Goal: Task Accomplishment & Management: Use online tool/utility

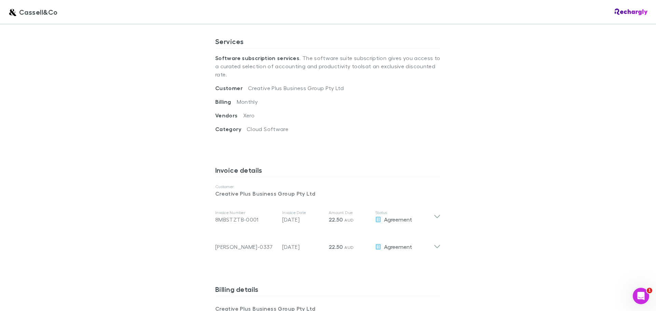
scroll to position [273, 0]
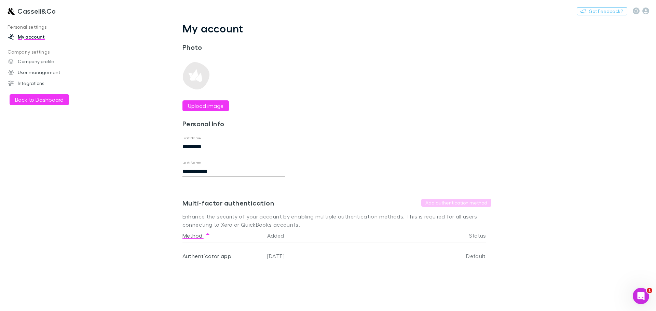
click at [22, 11] on h3 "Cassell&Co" at bounding box center [36, 11] width 39 height 8
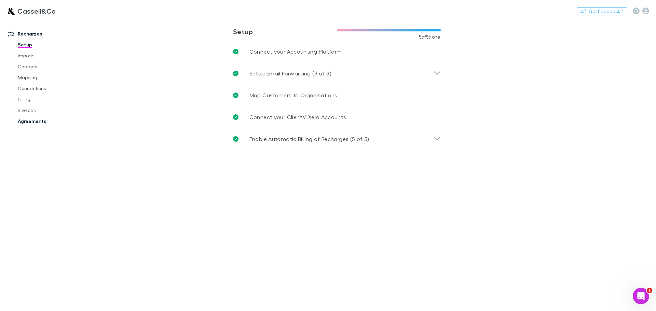
click at [26, 122] on link "Agreements" at bounding box center [51, 121] width 81 height 11
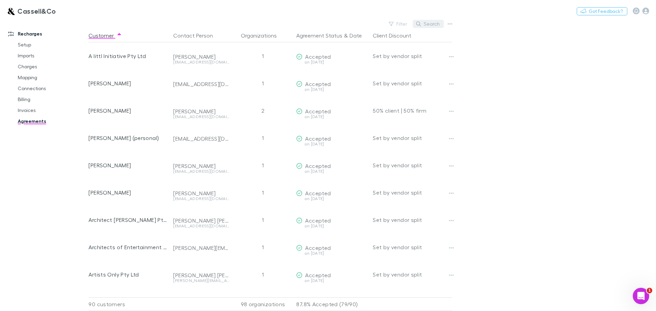
click at [424, 22] on button "Search" at bounding box center [428, 24] width 31 height 8
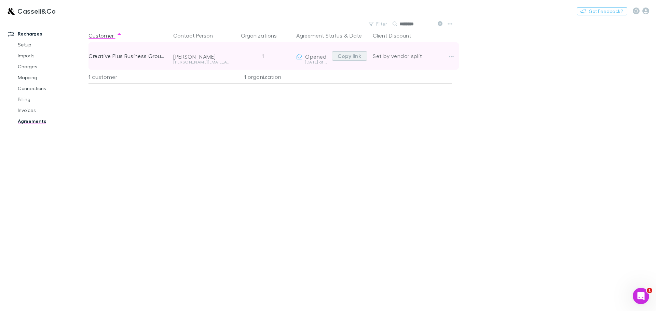
type input "********"
click at [356, 55] on button "Copy link" at bounding box center [350, 56] width 36 height 10
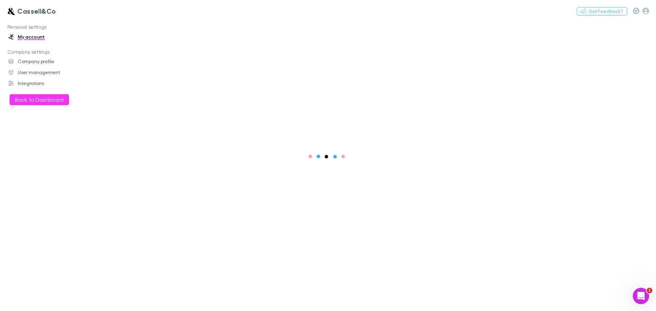
click at [17, 13] on h3 "Cassell&Co" at bounding box center [36, 11] width 39 height 8
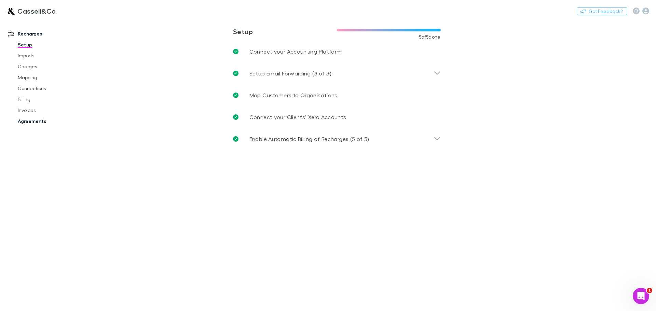
click at [25, 124] on link "Agreements" at bounding box center [51, 121] width 81 height 11
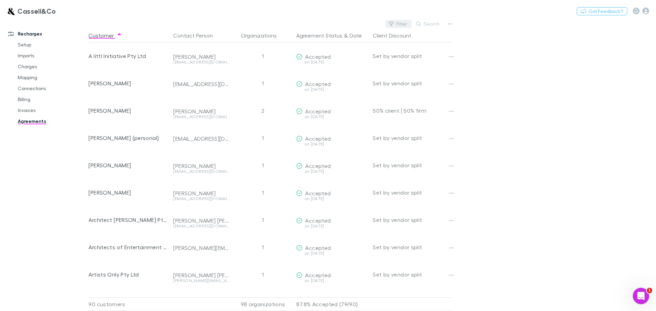
click at [404, 23] on button "Filter" at bounding box center [398, 24] width 26 height 8
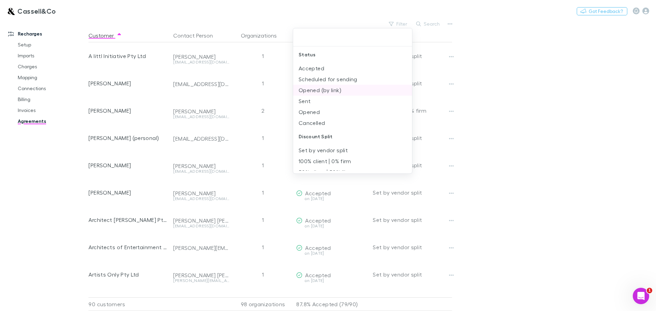
click at [314, 92] on li "Opened (by link)" at bounding box center [352, 90] width 119 height 11
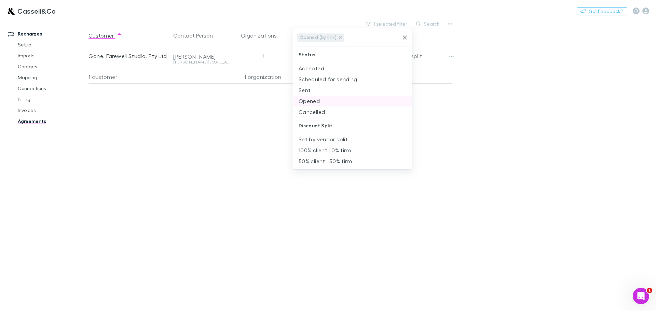
click at [312, 101] on li "Opened" at bounding box center [352, 101] width 119 height 11
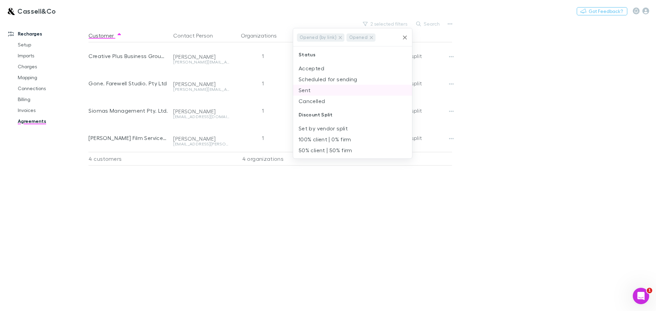
click at [308, 91] on li "Sent" at bounding box center [352, 90] width 119 height 11
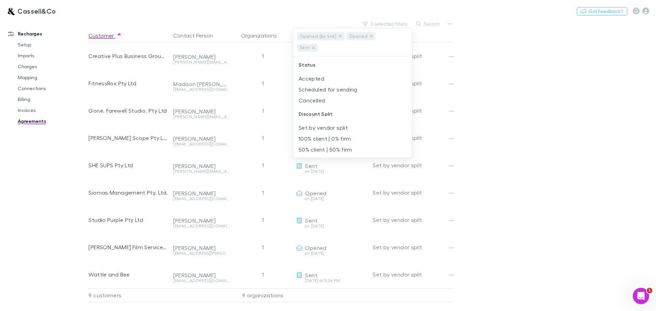
click at [515, 95] on div at bounding box center [328, 155] width 656 height 311
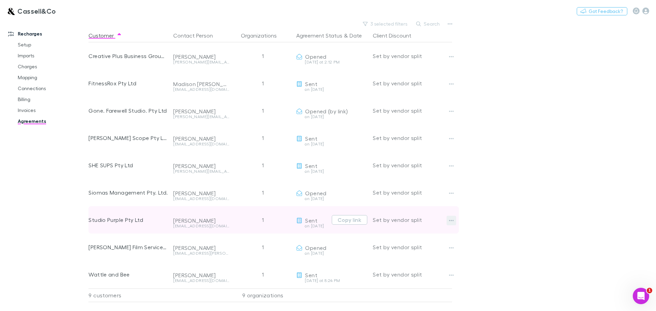
click at [450, 220] on icon "button" at bounding box center [451, 220] width 5 height 5
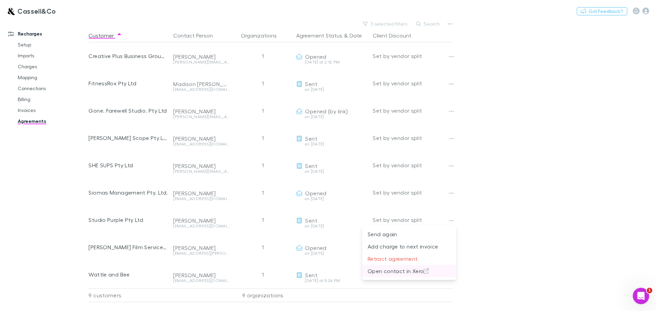
click at [401, 272] on p "Open contact in Xero" at bounding box center [409, 271] width 83 height 8
